Goal: Check status: Check status

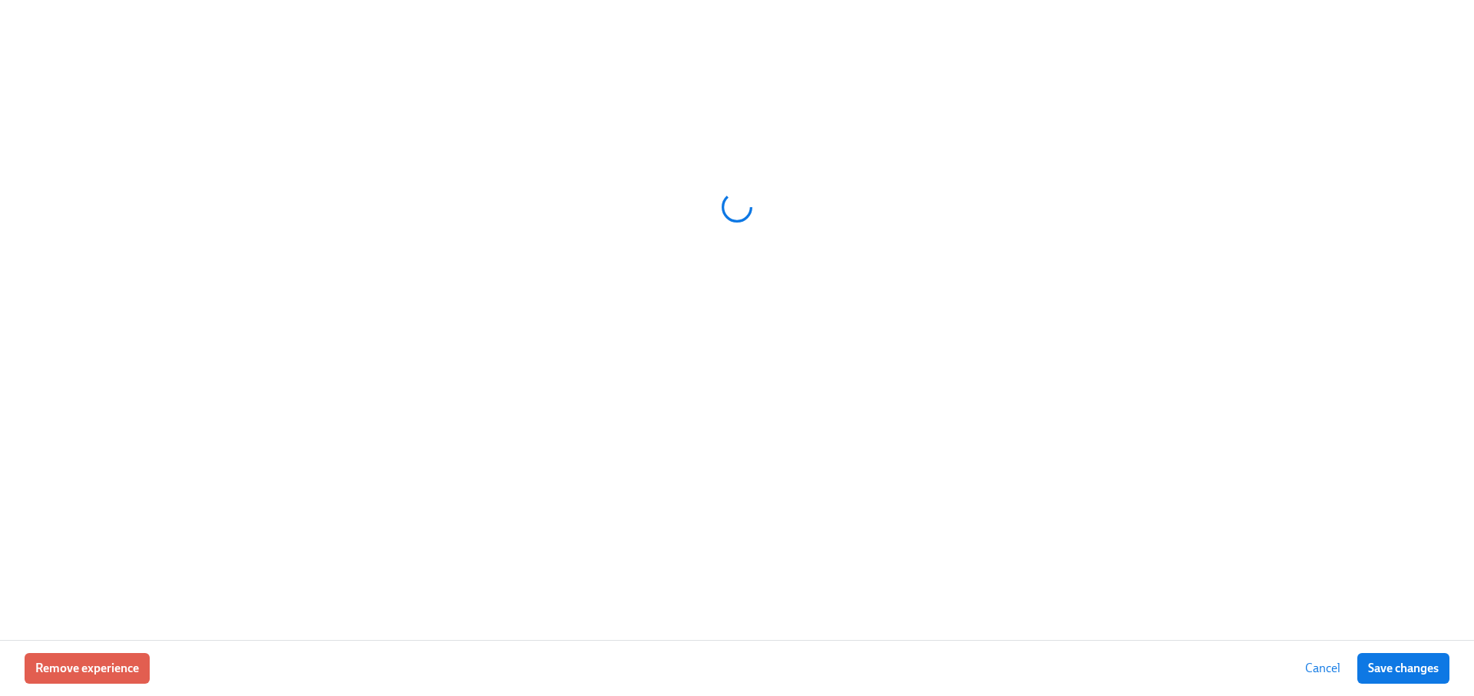
scroll to position [0, 21104]
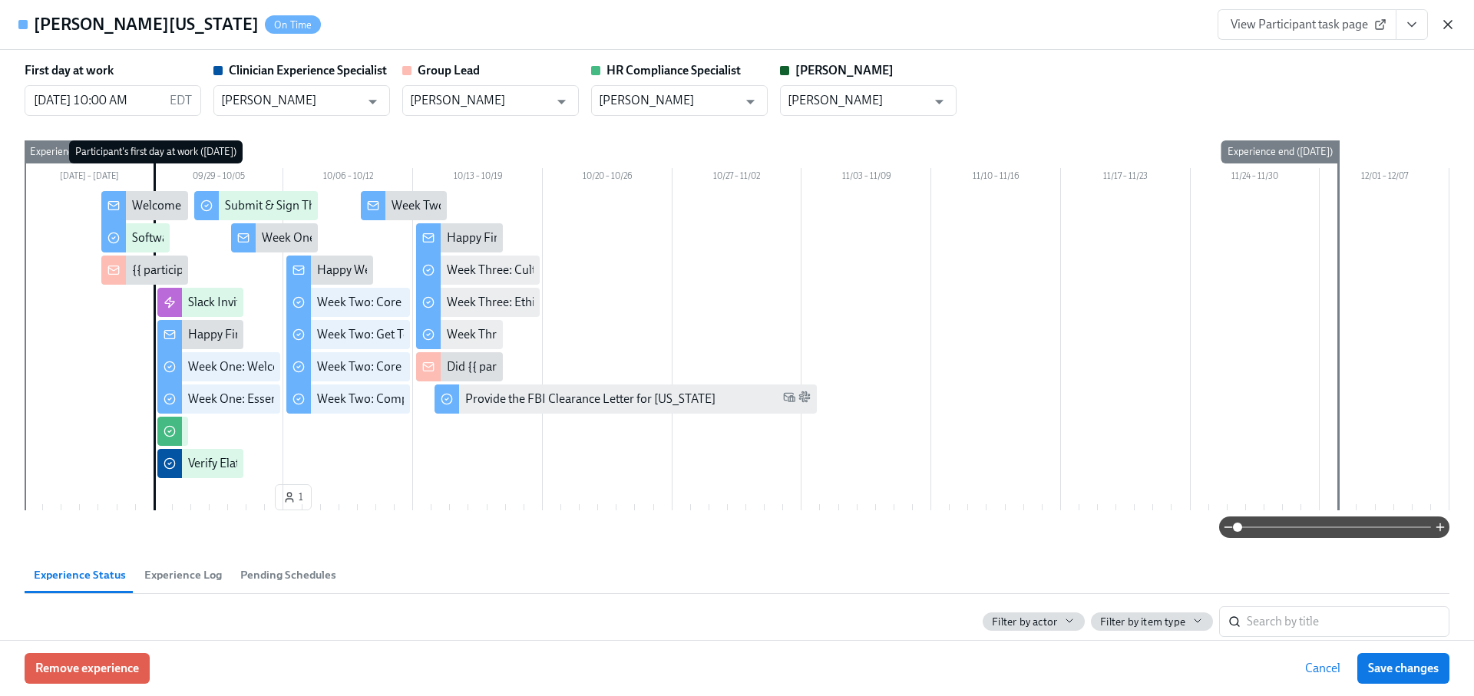
click at [1446, 21] on icon "button" at bounding box center [1447, 24] width 15 height 15
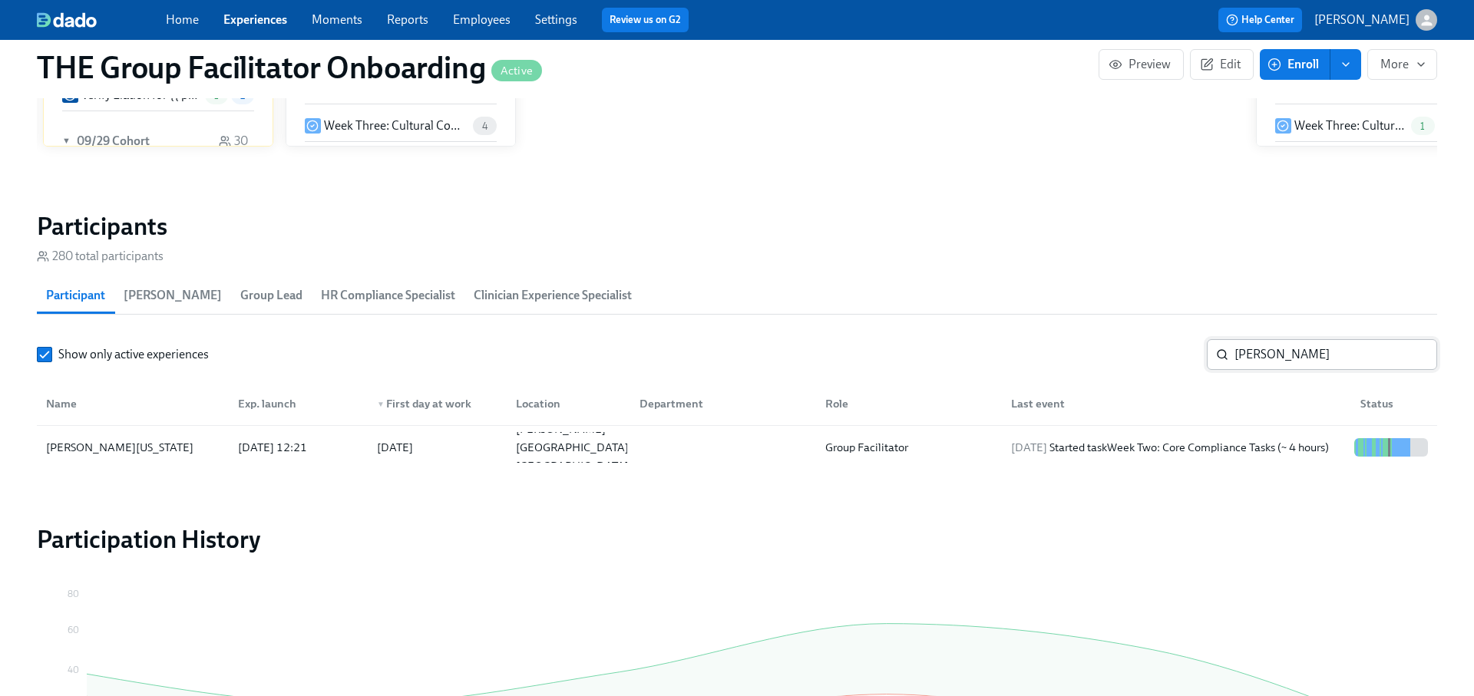
click at [1272, 346] on input "[PERSON_NAME]" at bounding box center [1336, 354] width 203 height 31
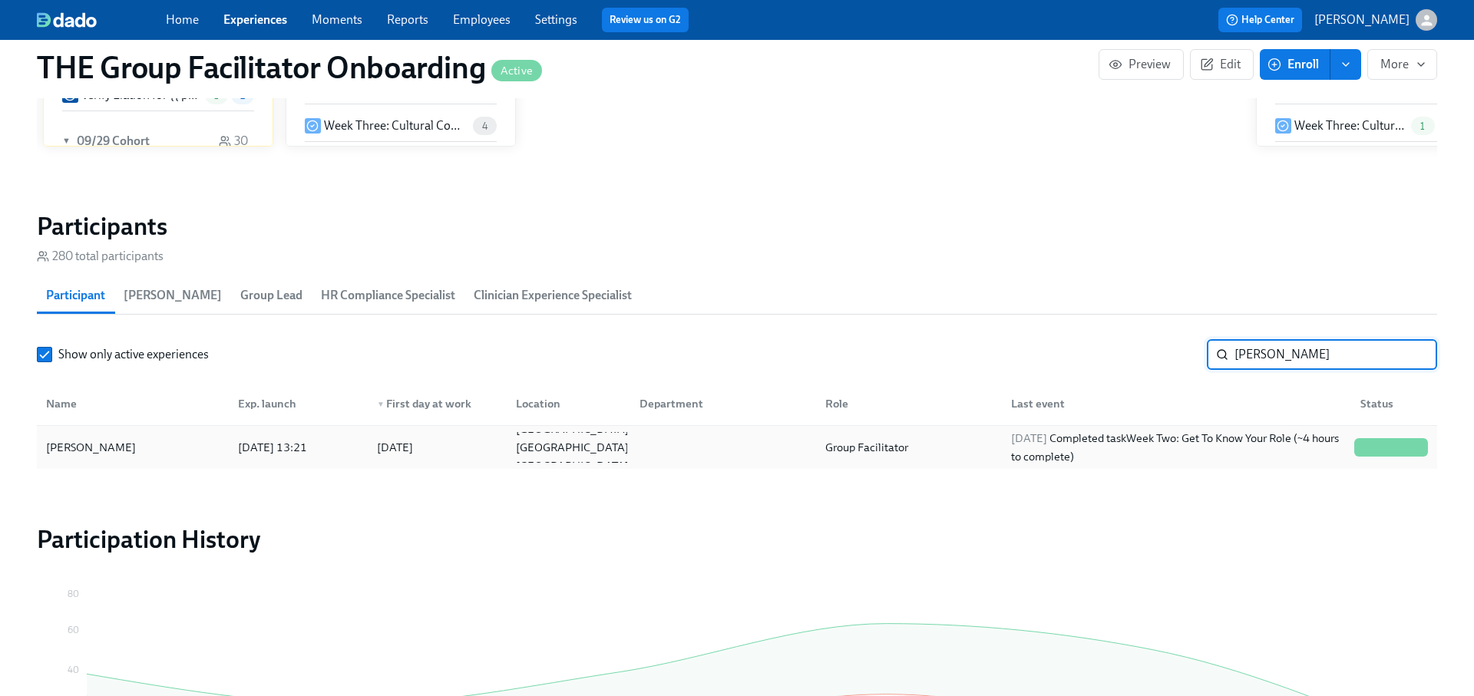
type input "[PERSON_NAME]"
click at [1245, 455] on div "[DATE] Completed task Week Two: Get To Know Your Role (~4 hours to complete)" at bounding box center [1176, 447] width 343 height 37
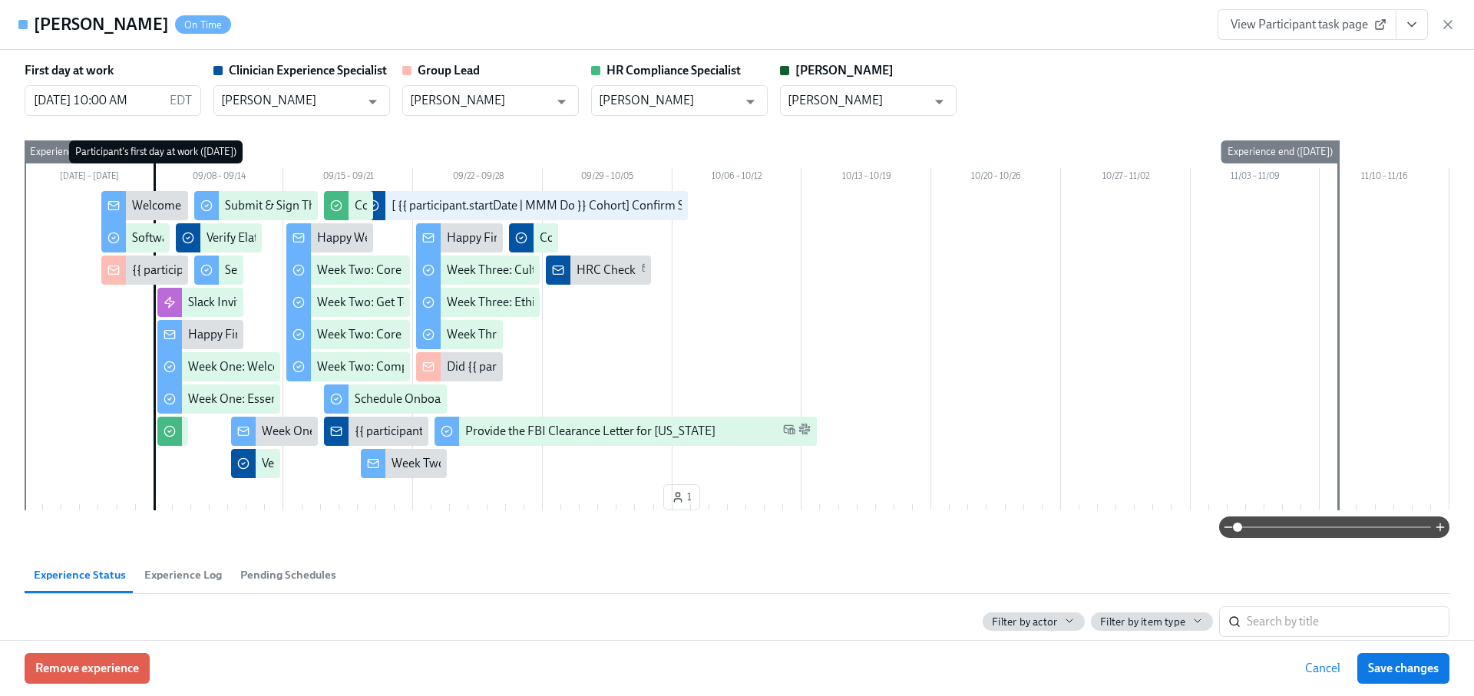
click at [1418, 26] on icon "View task page" at bounding box center [1411, 24] width 15 height 15
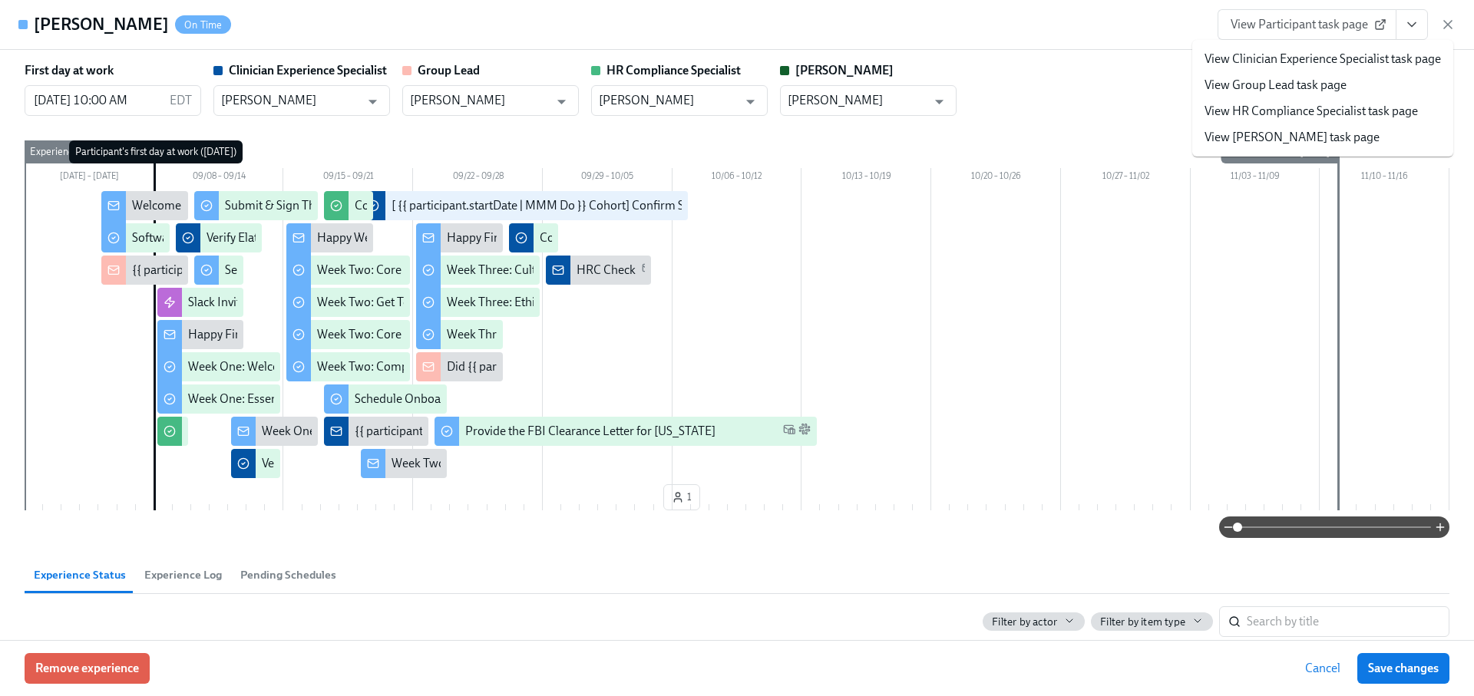
click at [1346, 61] on link "View Clinician Experience Specialist task page" at bounding box center [1323, 59] width 236 height 17
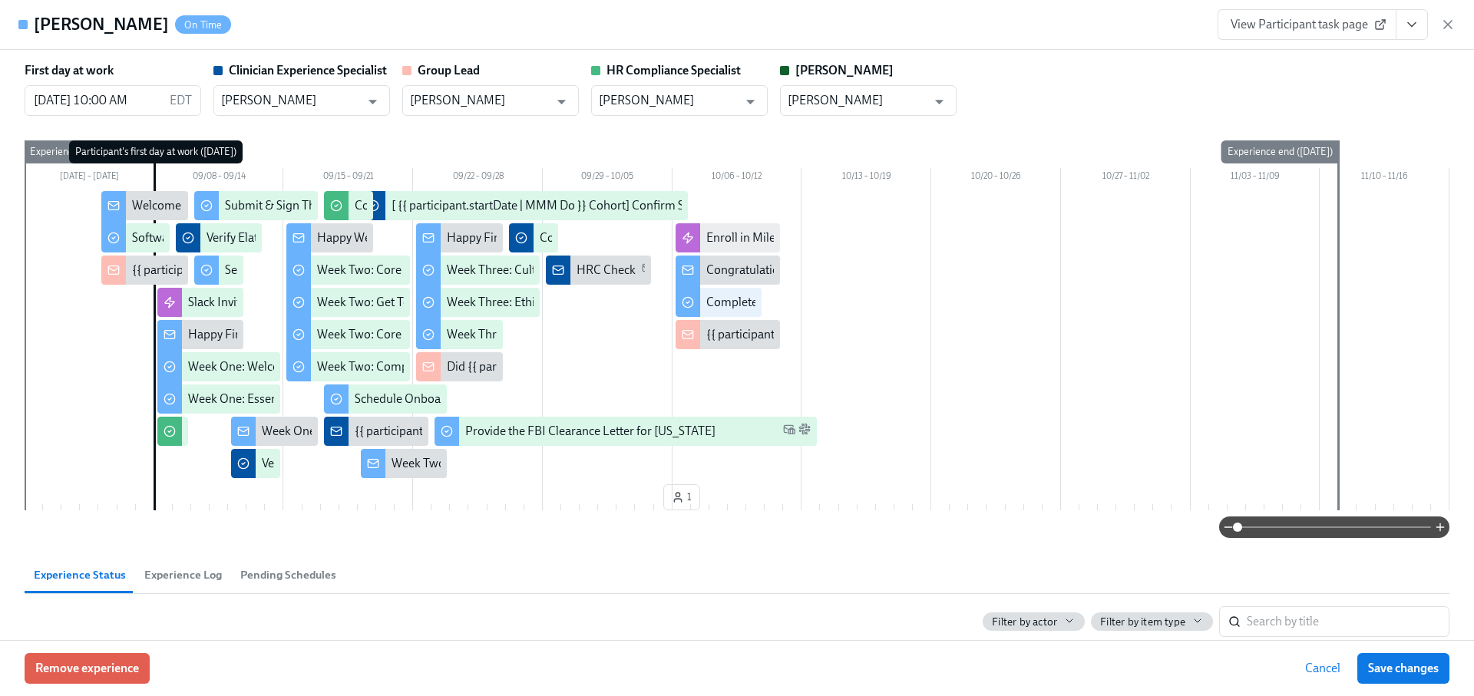
click at [1444, 23] on icon "button" at bounding box center [1447, 24] width 15 height 15
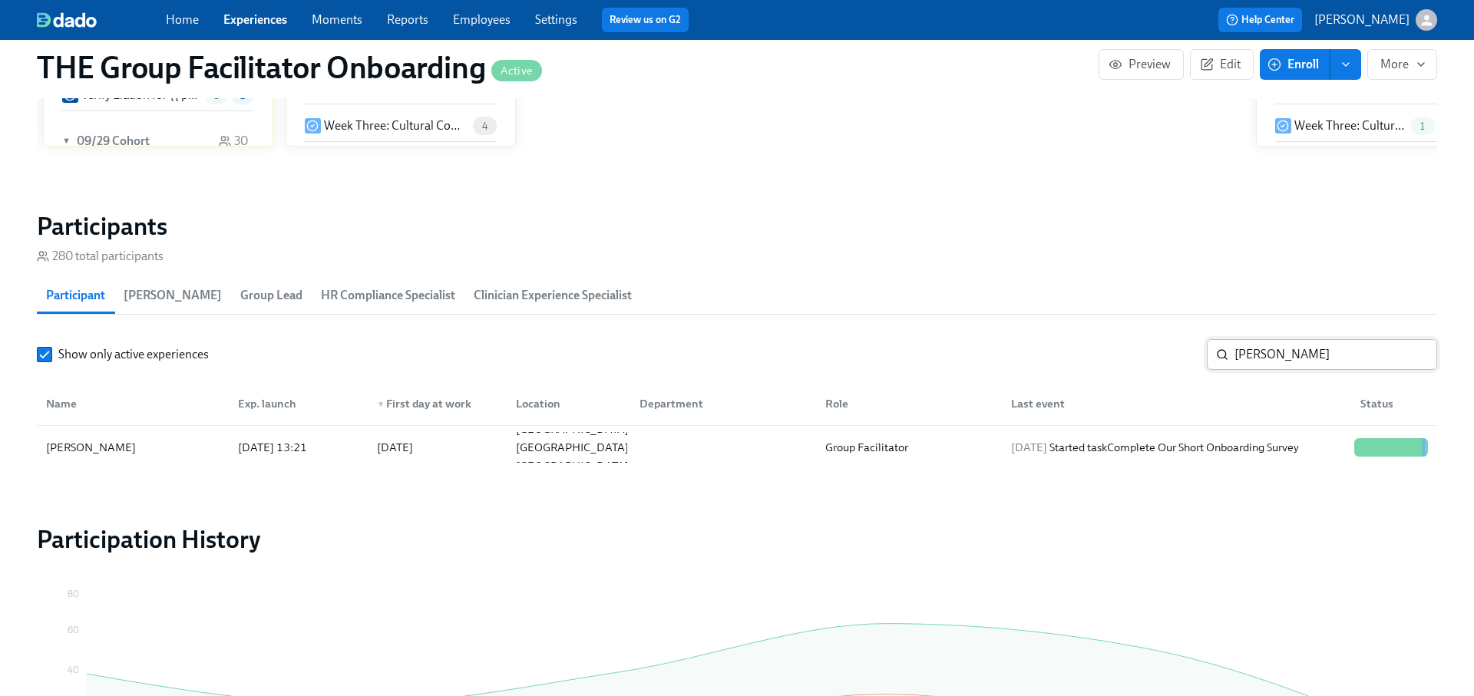
scroll to position [0, 22609]
click at [1412, 352] on input "[PERSON_NAME]" at bounding box center [1336, 354] width 203 height 31
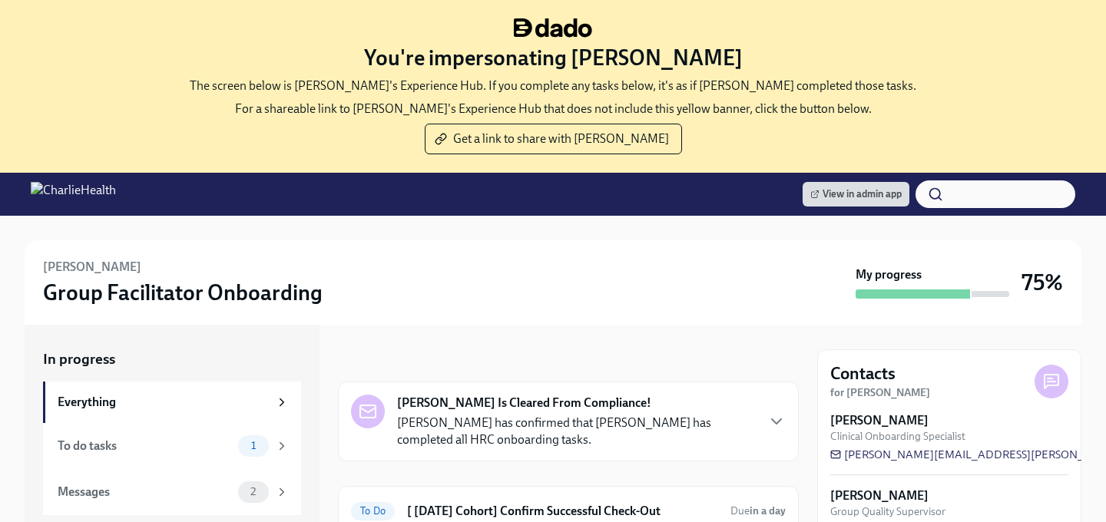
scroll to position [106, 0]
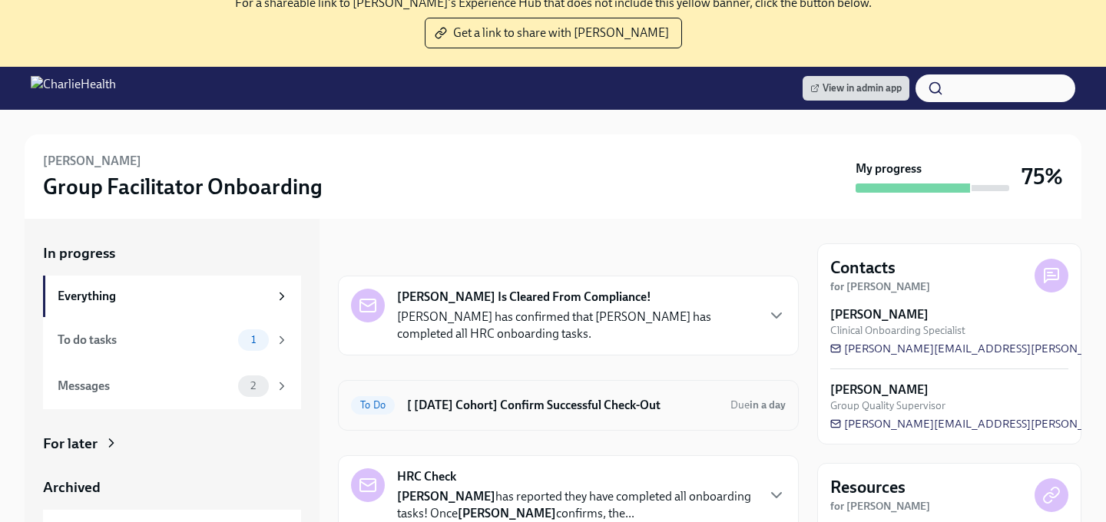
click at [589, 410] on h6 "[ [DATE] Cohort] Confirm Successful Check-Out" at bounding box center [562, 405] width 311 height 17
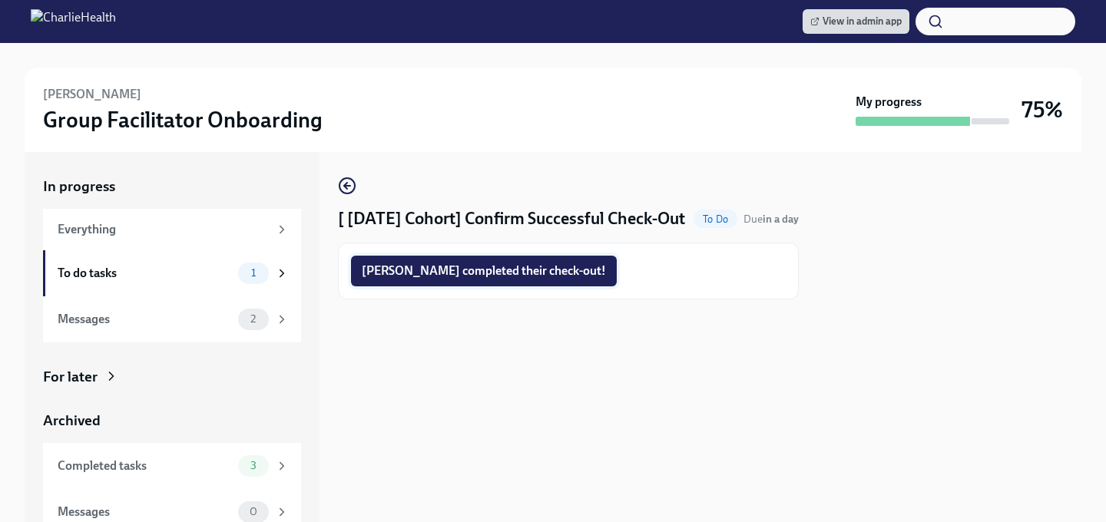
click at [505, 279] on span "Sheri completed their check-out!" at bounding box center [484, 270] width 244 height 15
